Goal: Task Accomplishment & Management: Manage account settings

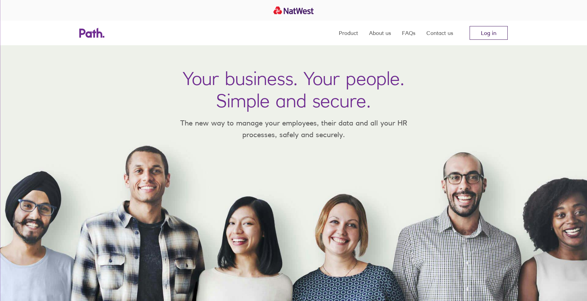
click at [492, 36] on link "Log in" at bounding box center [489, 33] width 38 height 14
click at [487, 31] on link "Log in" at bounding box center [489, 33] width 38 height 14
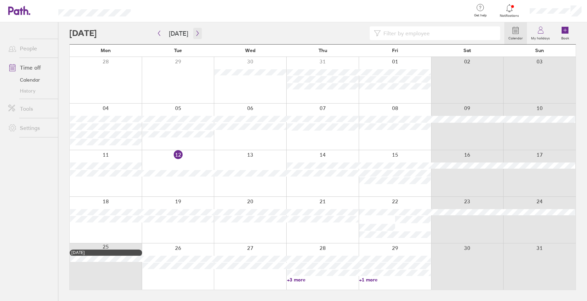
click at [197, 34] on icon "button" at bounding box center [197, 33] width 5 height 5
